Goal: Task Accomplishment & Management: Use online tool/utility

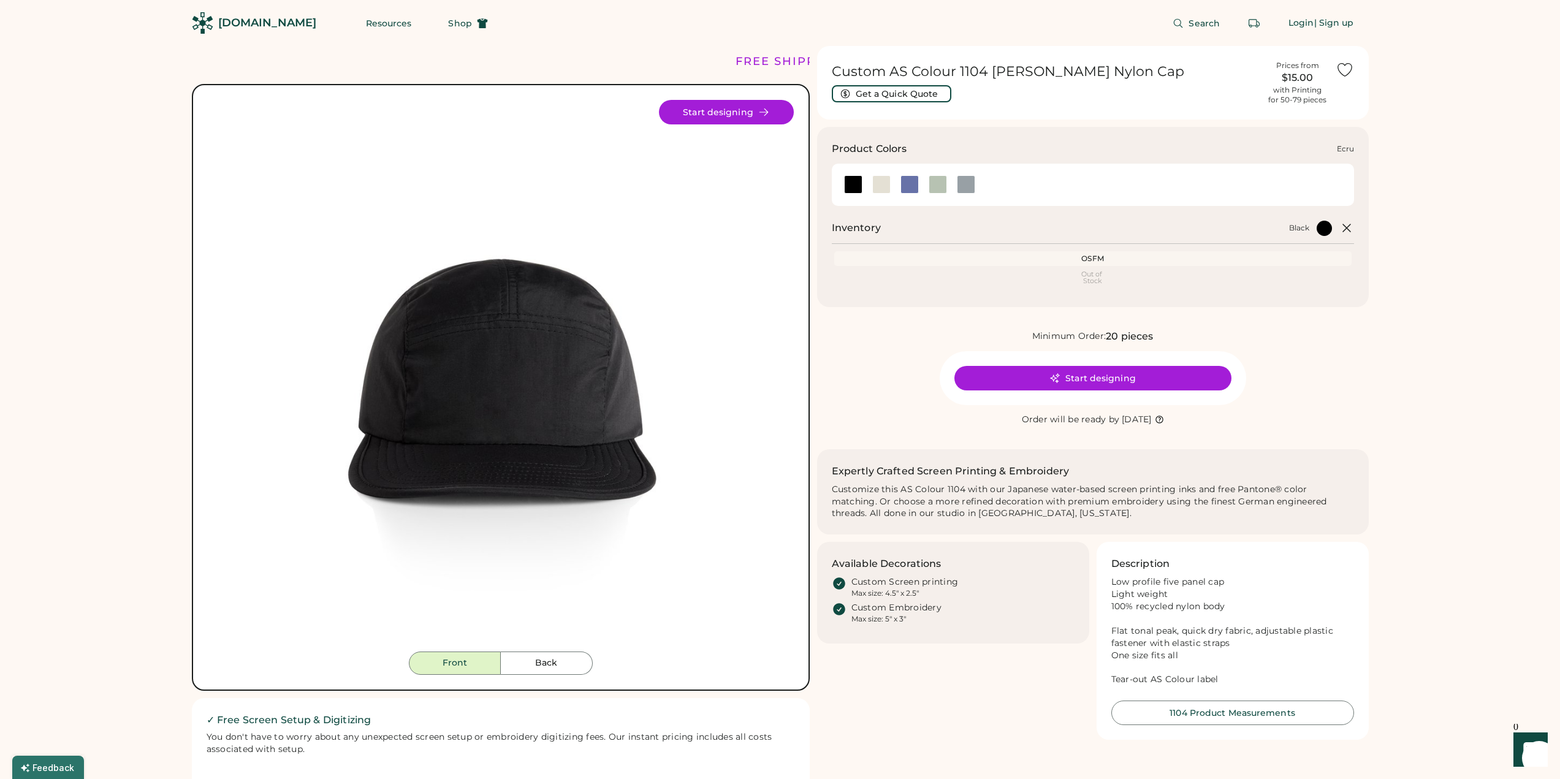
click at [881, 183] on div at bounding box center [881, 184] width 18 height 18
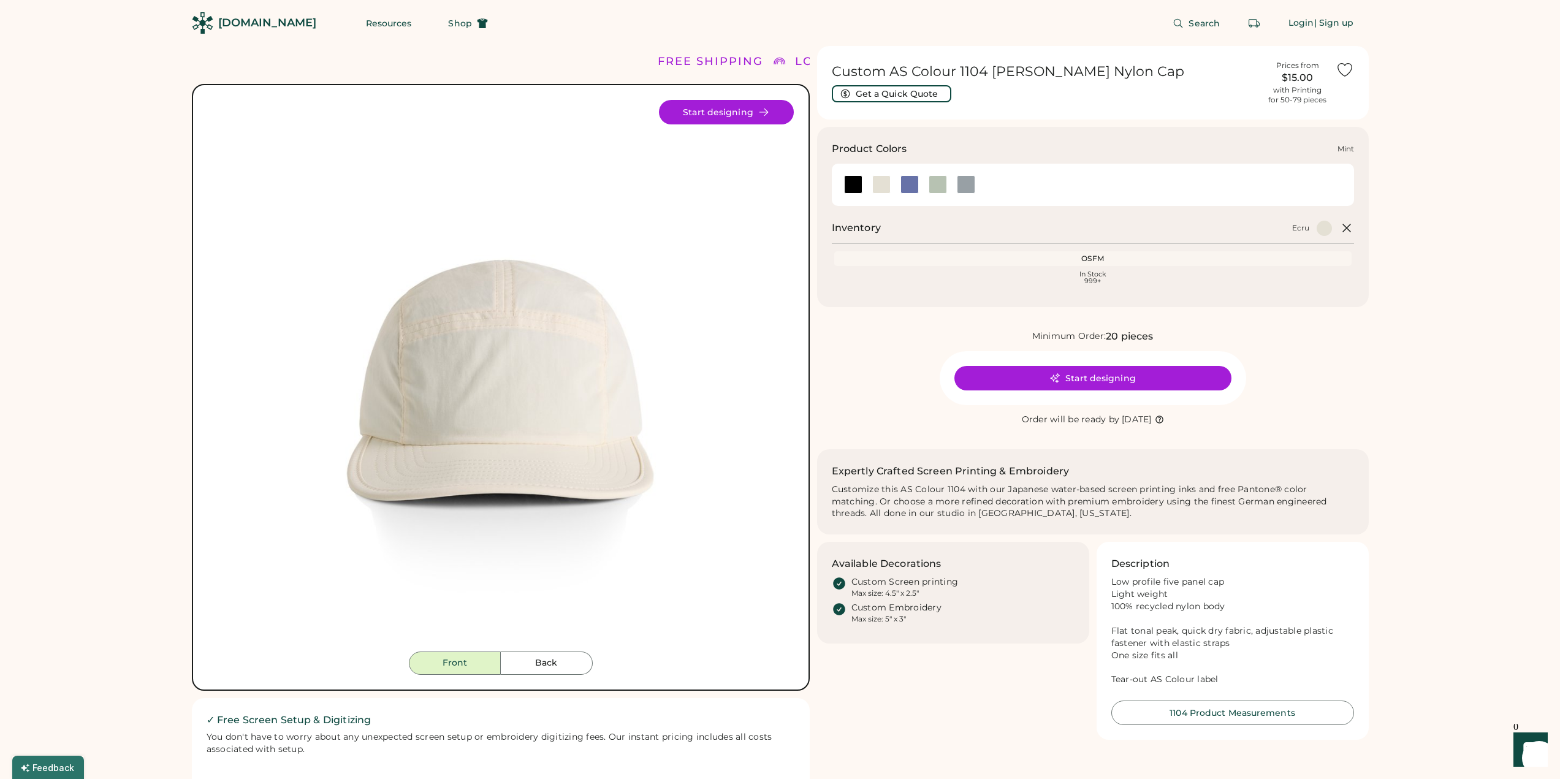
click at [924, 188] on div at bounding box center [938, 184] width 28 height 18
click at [948, 189] on div at bounding box center [938, 184] width 28 height 18
click at [942, 186] on div at bounding box center [938, 184] width 18 height 18
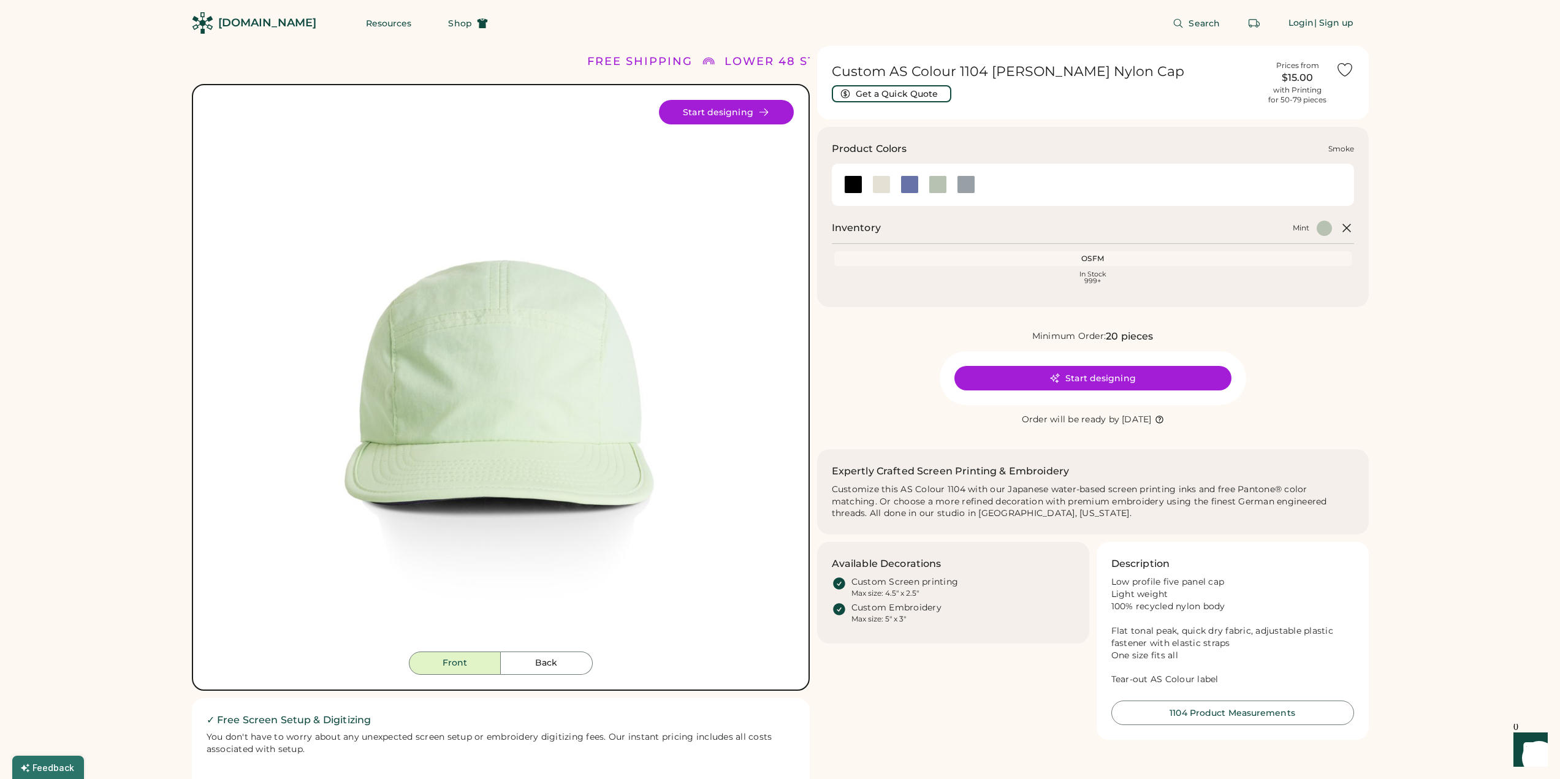
click at [962, 188] on div at bounding box center [966, 184] width 18 height 18
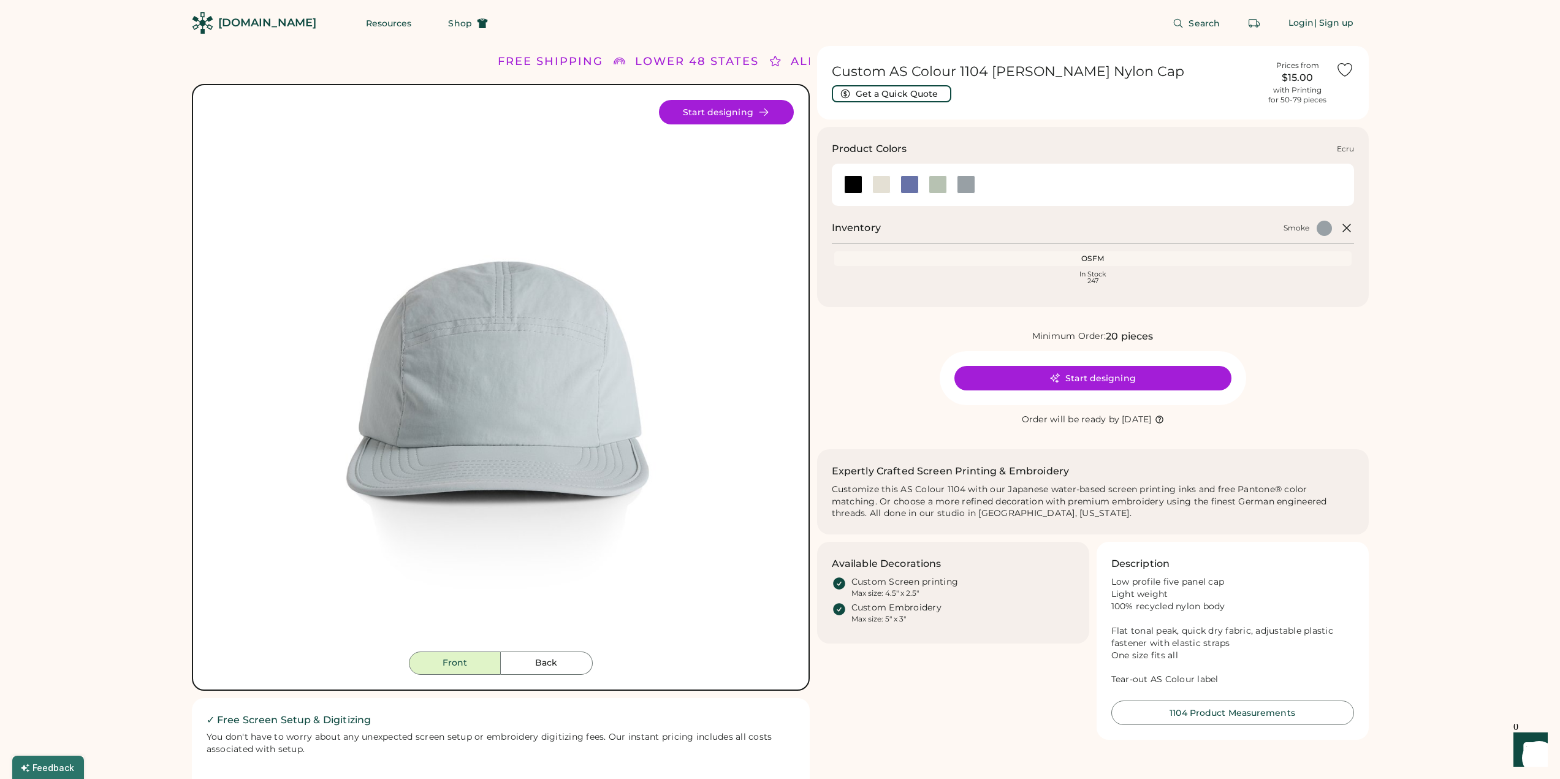
click at [881, 192] on div at bounding box center [881, 184] width 18 height 18
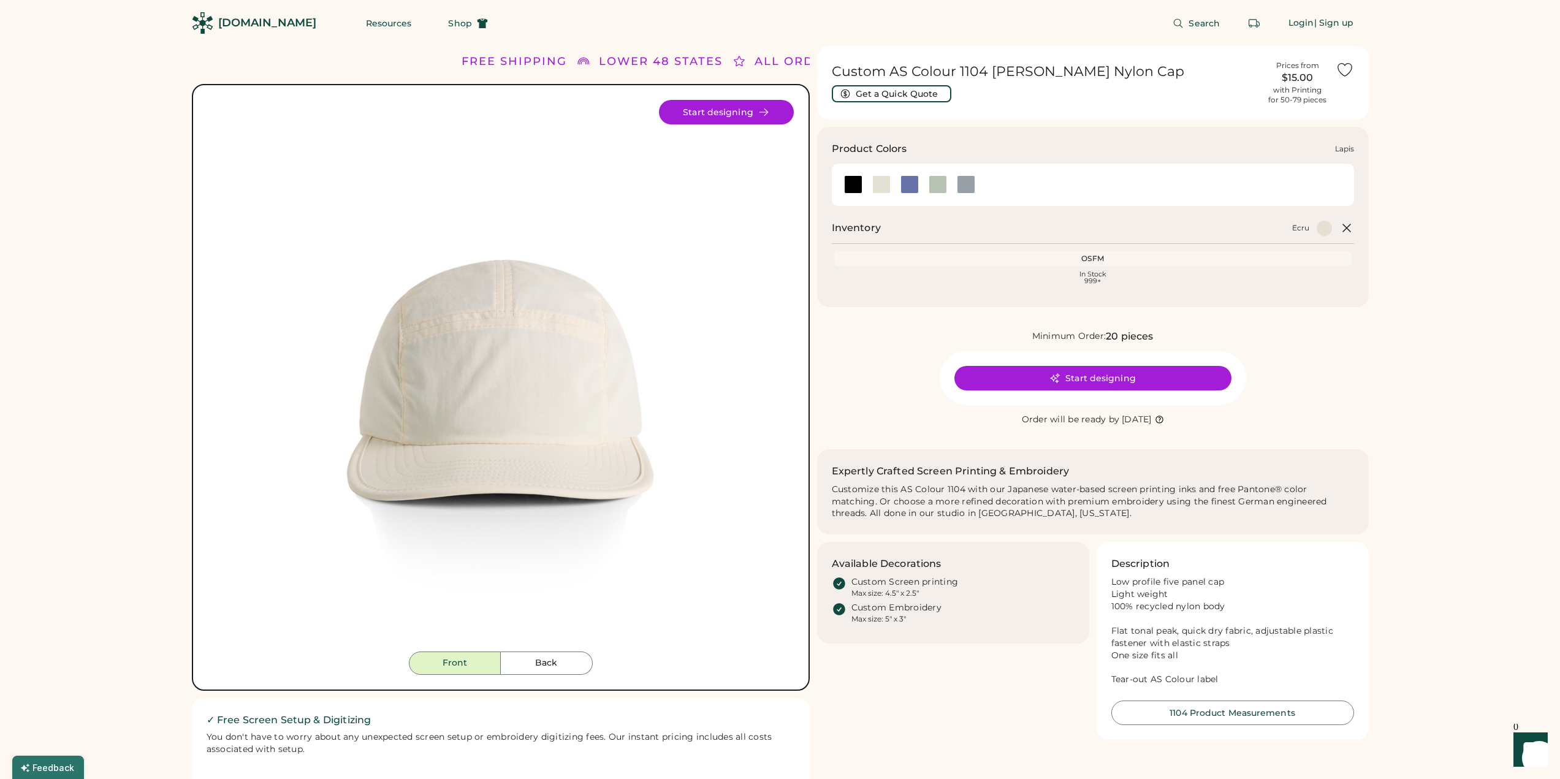
click at [918, 192] on div at bounding box center [909, 184] width 18 height 18
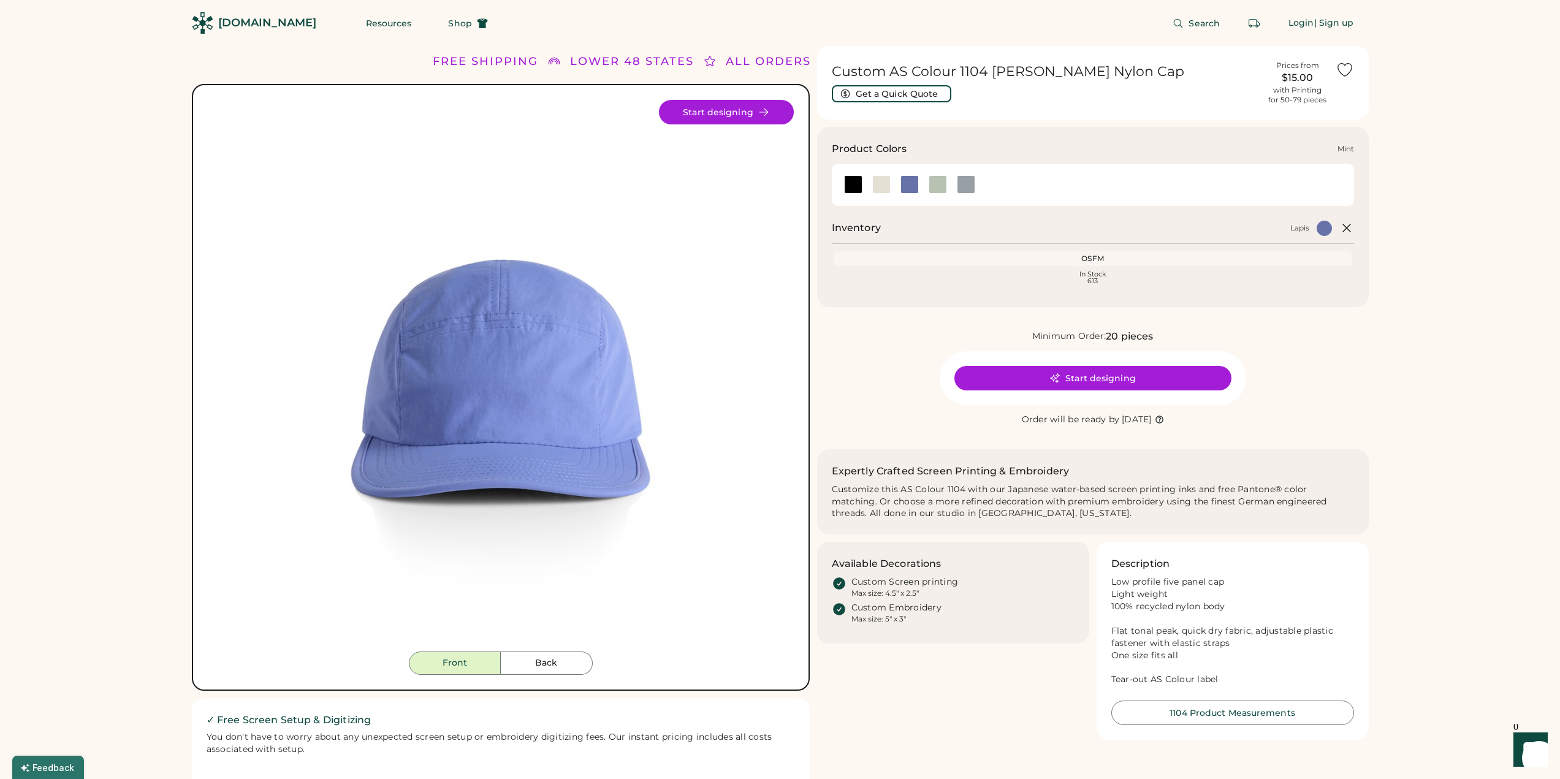
click at [938, 188] on div at bounding box center [938, 184] width 18 height 18
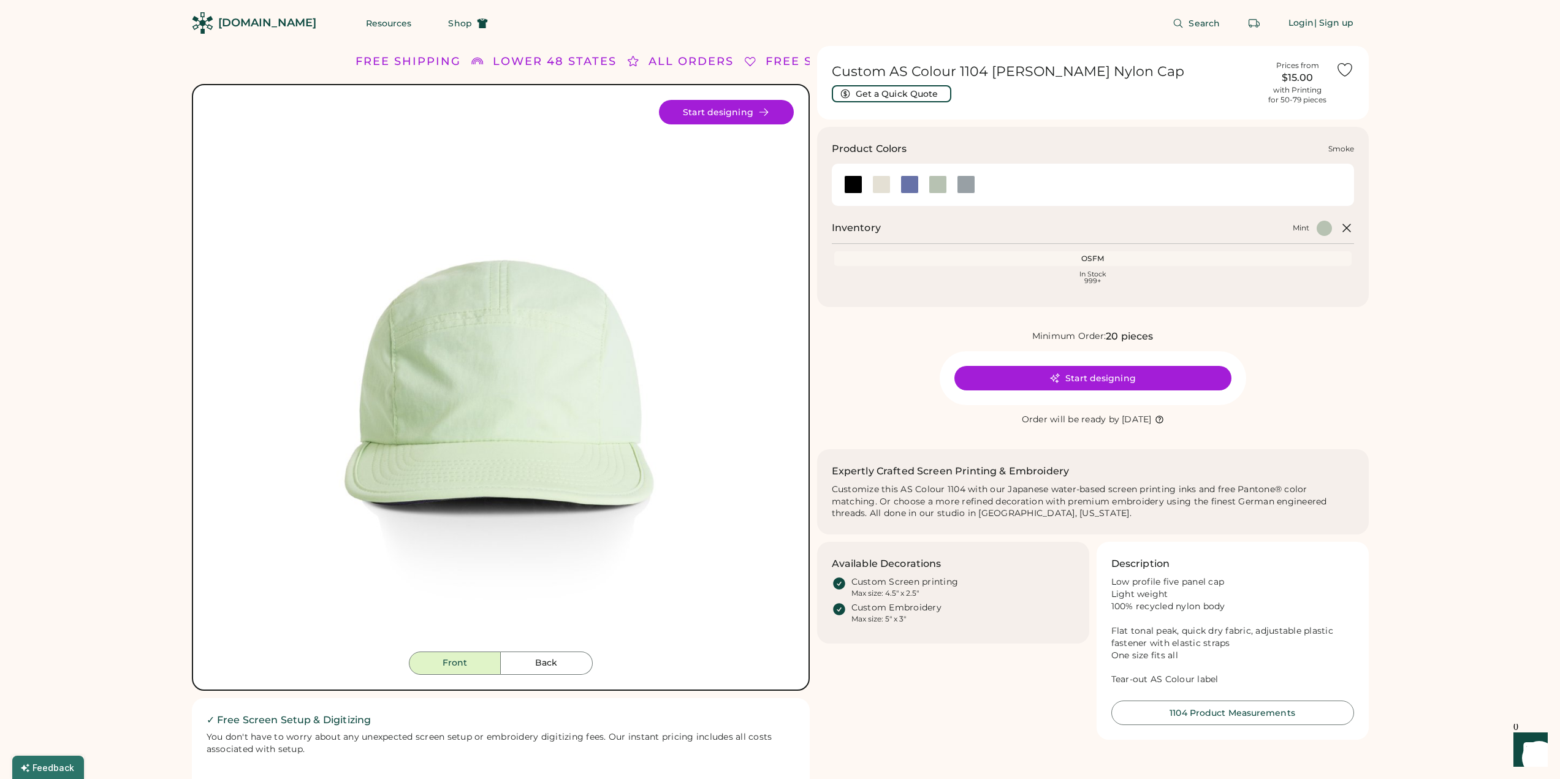
click at [971, 186] on div at bounding box center [966, 184] width 18 height 18
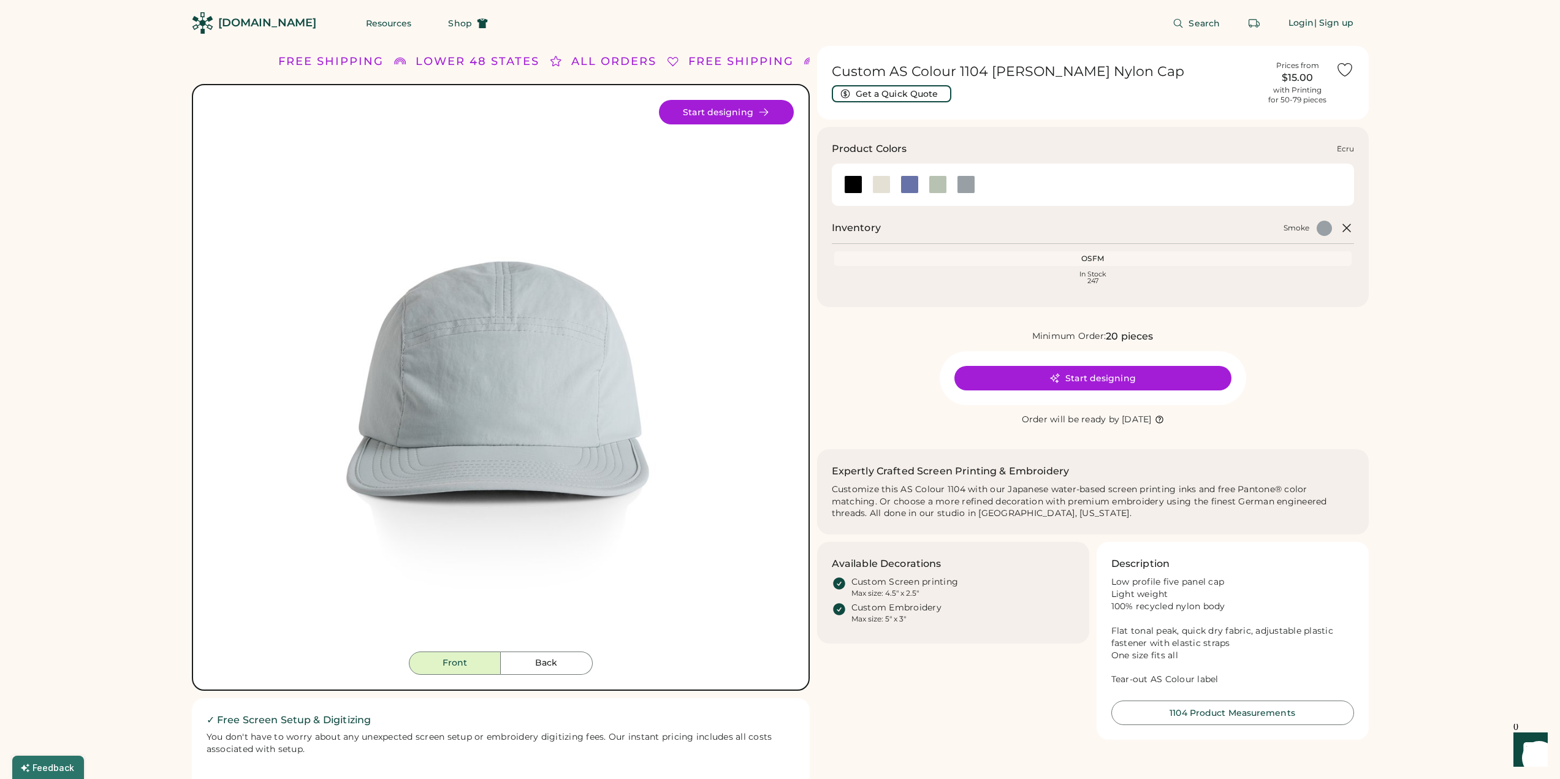
click at [877, 183] on div at bounding box center [881, 184] width 18 height 18
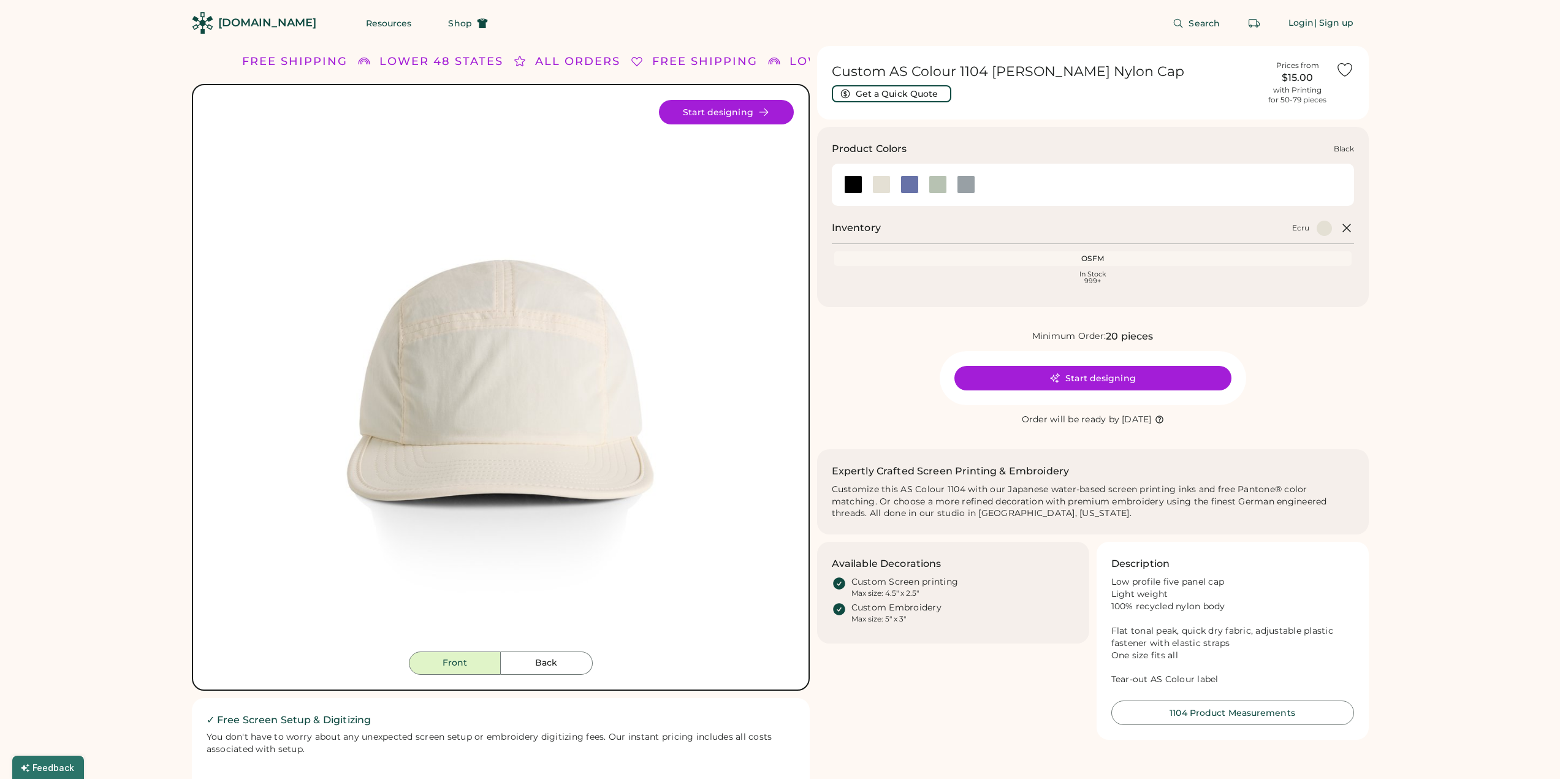
click at [851, 186] on div at bounding box center [853, 184] width 18 height 18
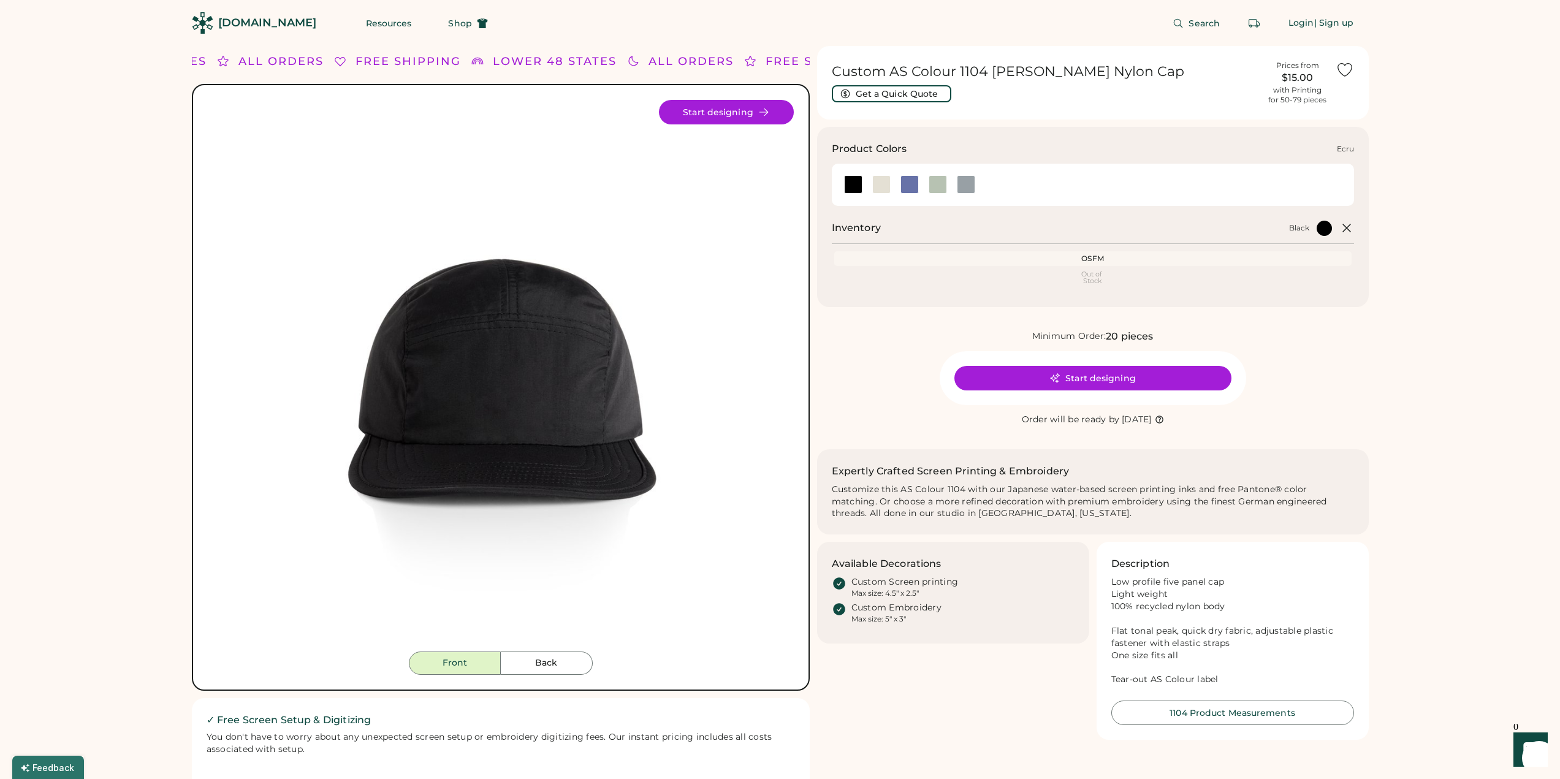
click at [878, 186] on div at bounding box center [881, 184] width 18 height 18
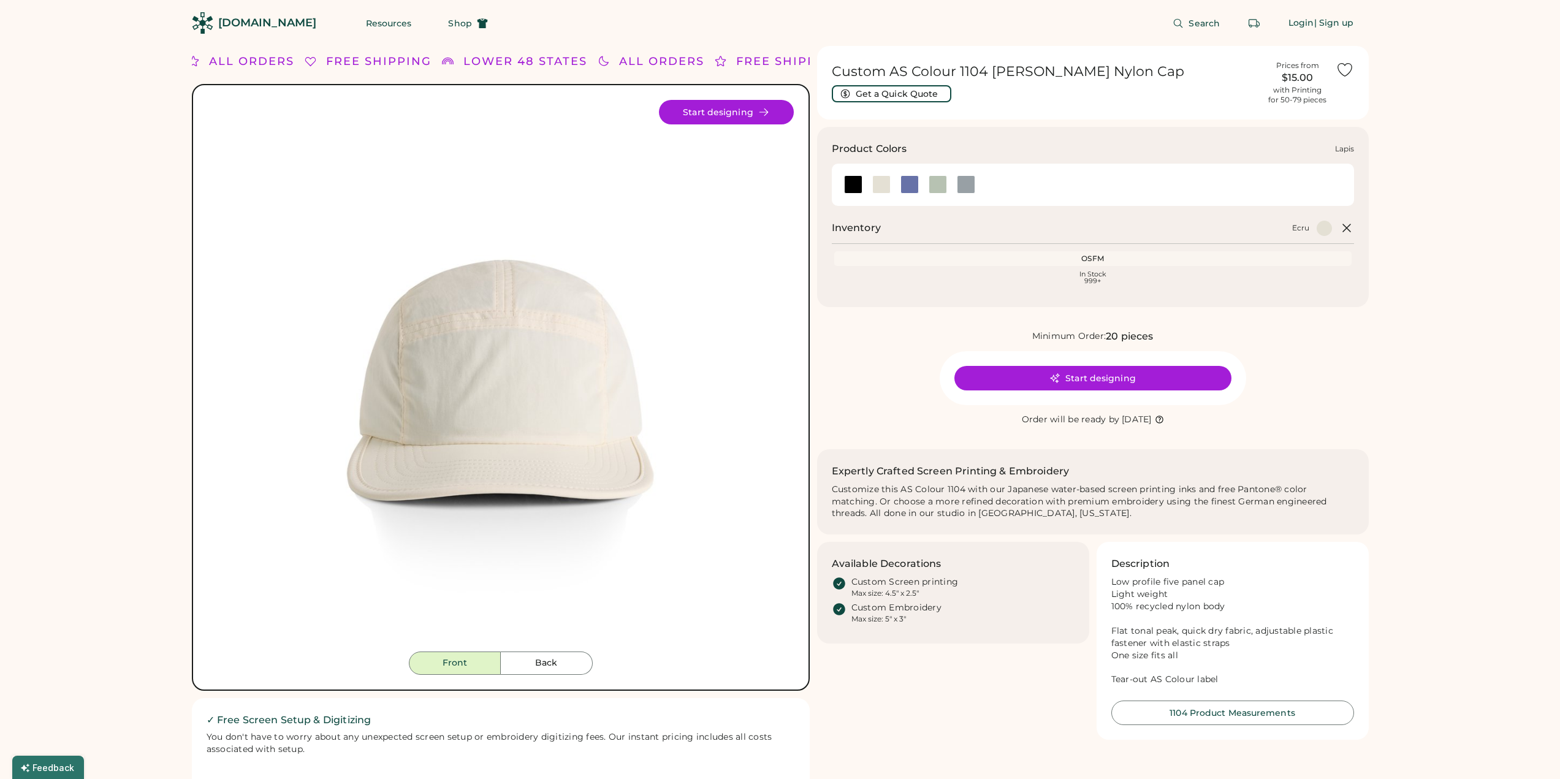
click at [903, 191] on div at bounding box center [909, 184] width 18 height 18
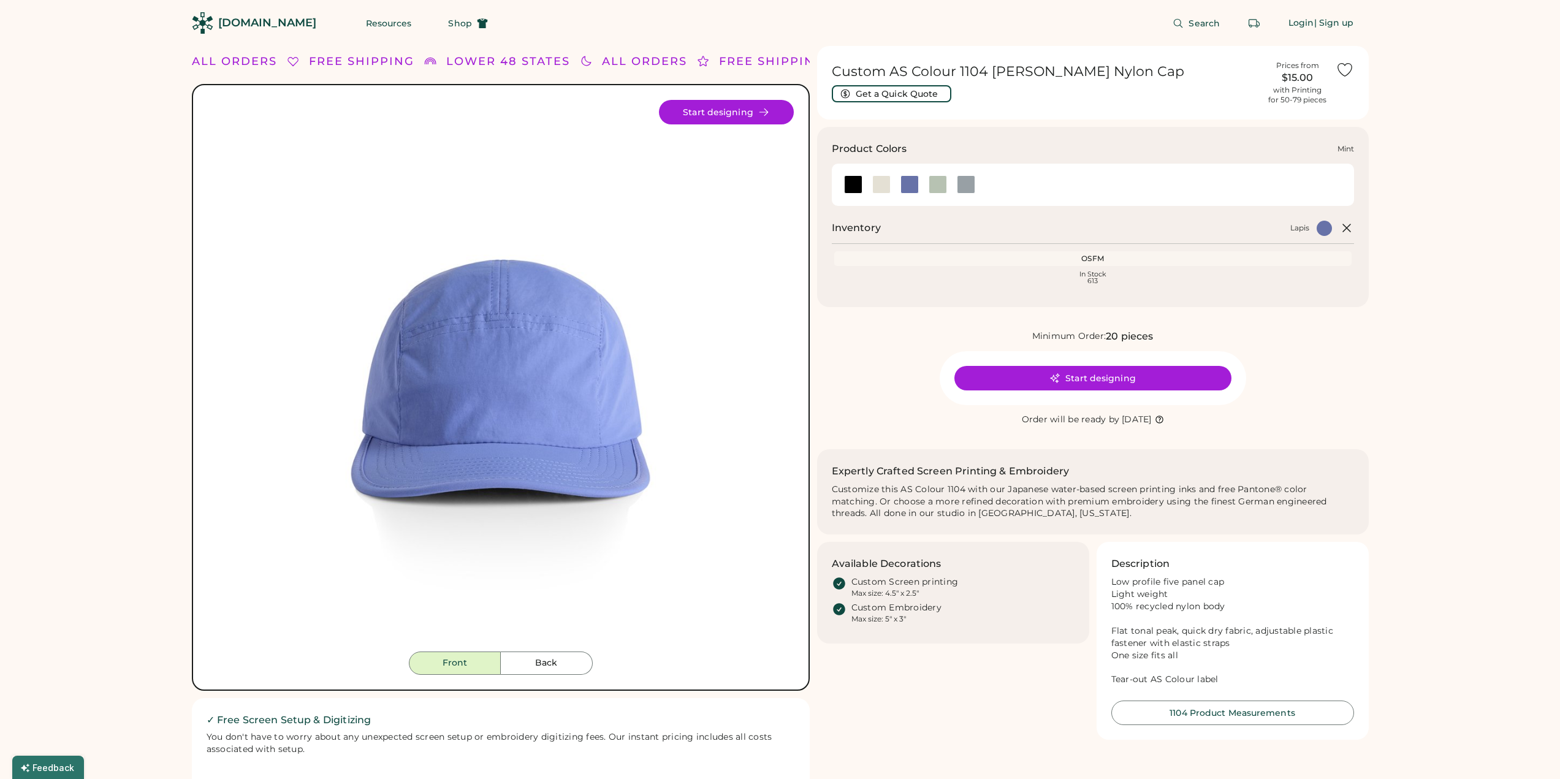
click at [931, 192] on div at bounding box center [938, 184] width 18 height 18
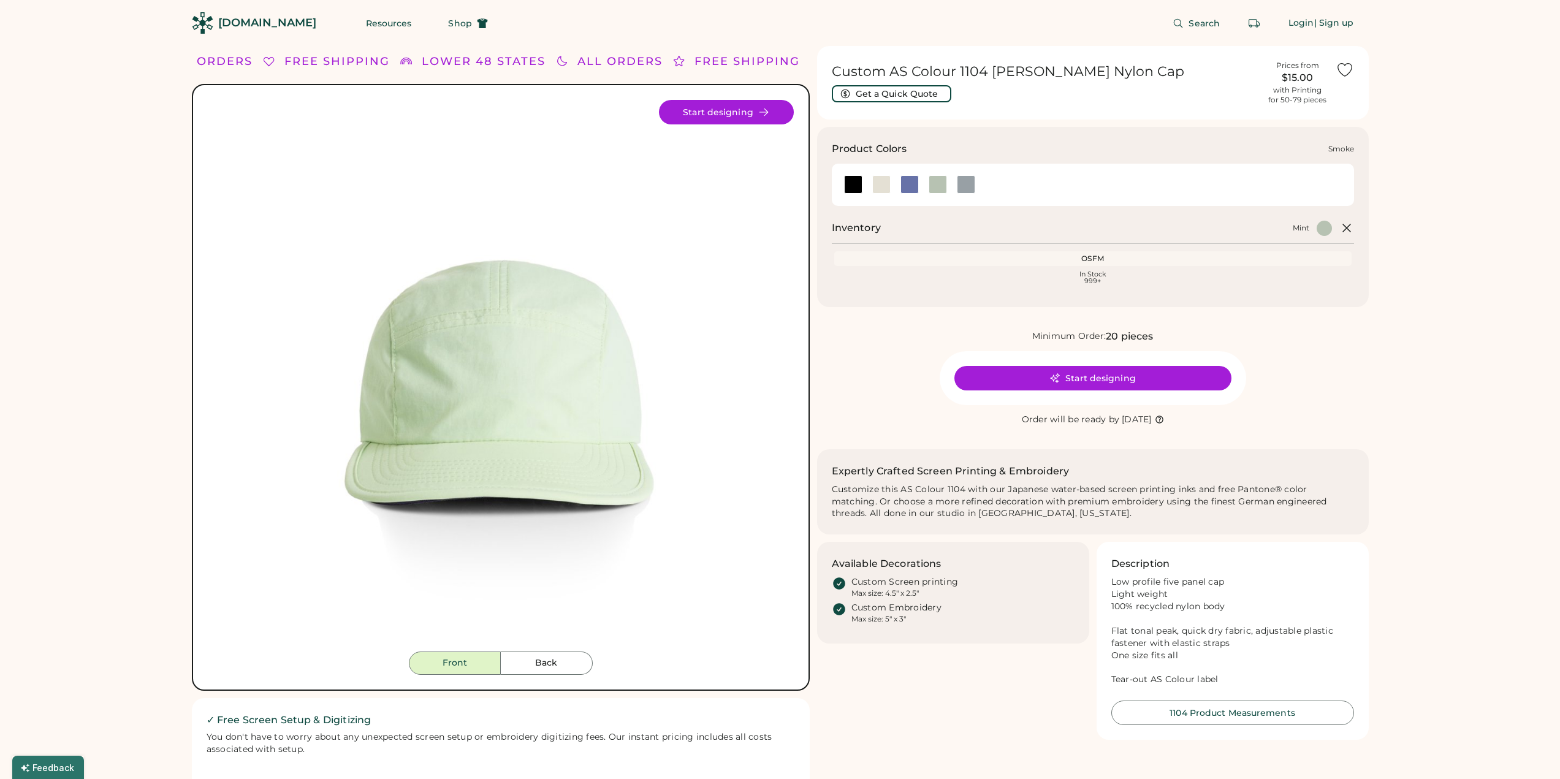
click at [968, 189] on div at bounding box center [966, 184] width 18 height 18
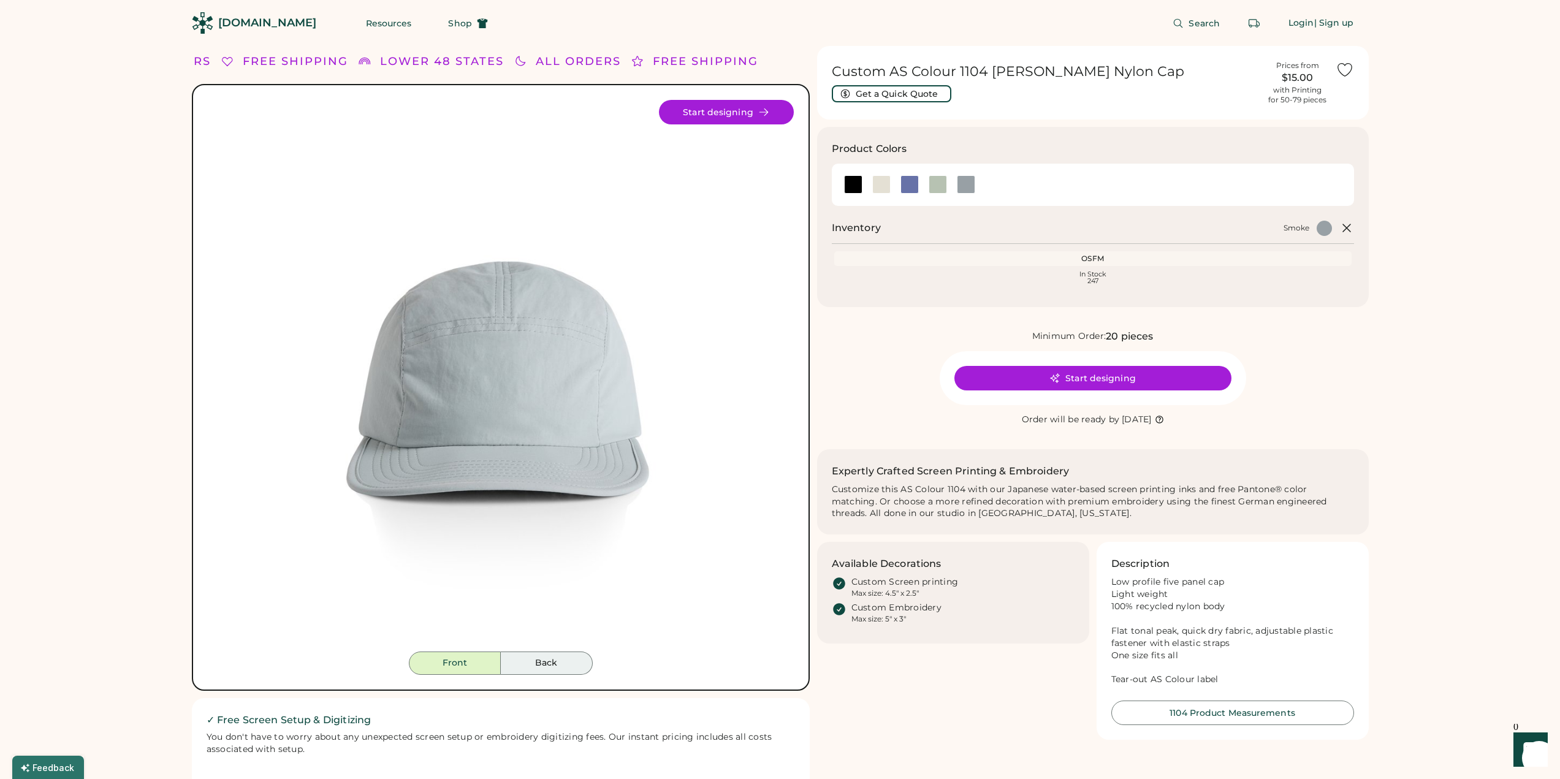
click at [531, 667] on button "Back" at bounding box center [547, 663] width 92 height 23
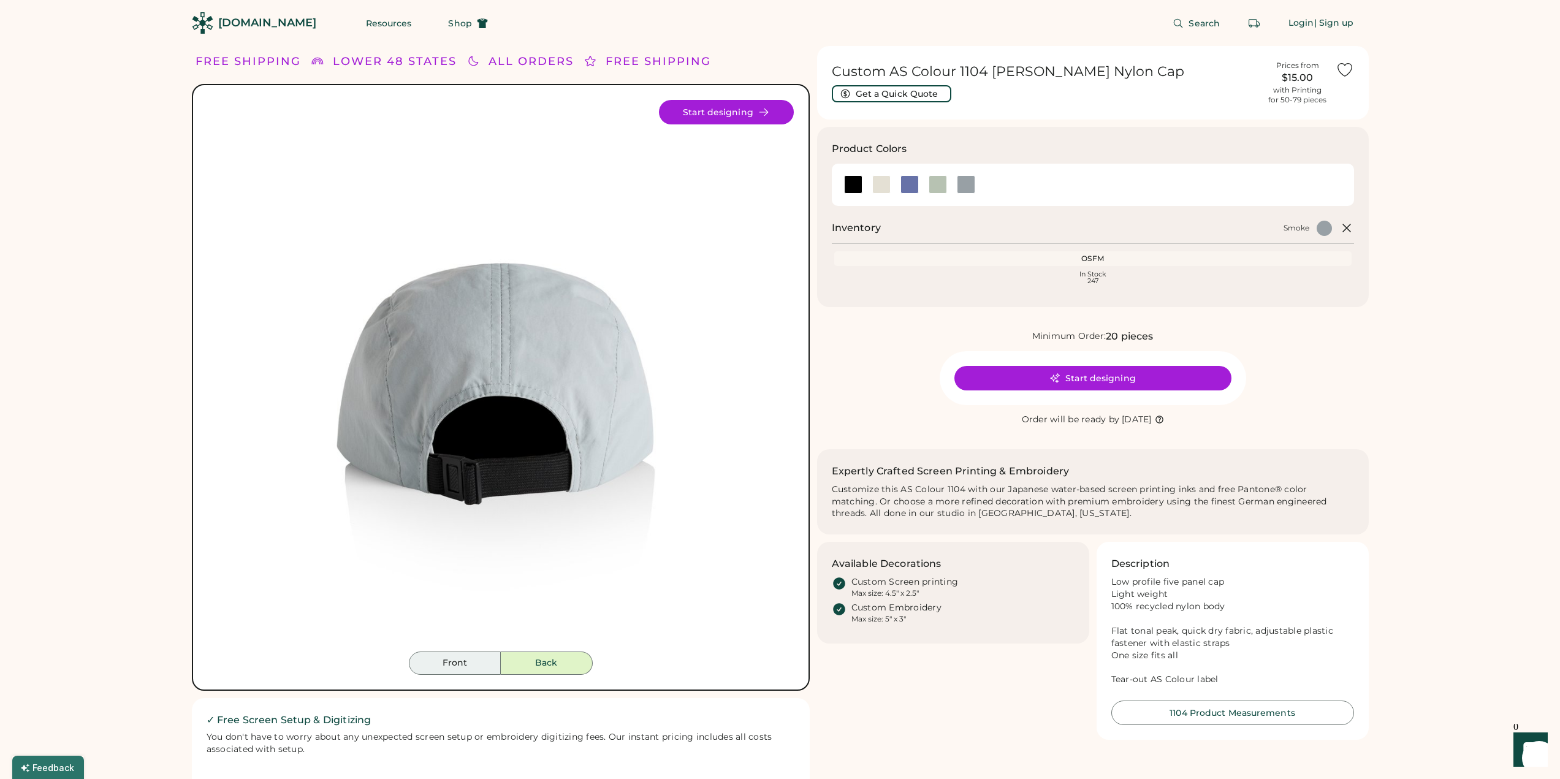
click at [476, 669] on button "Front" at bounding box center [455, 663] width 92 height 23
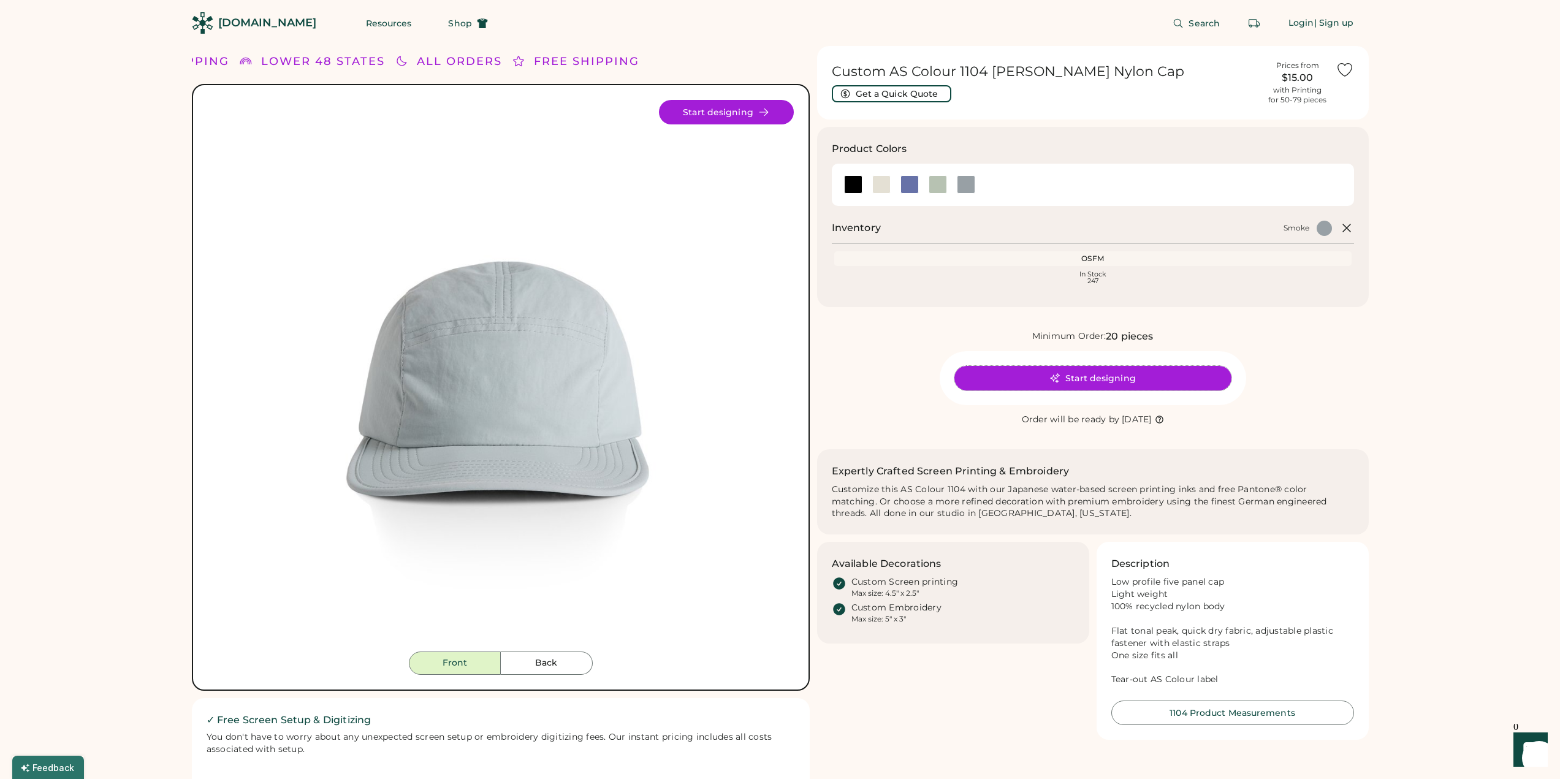
click at [1112, 384] on button "Start designing" at bounding box center [1092, 378] width 277 height 25
